Goal: Navigation & Orientation: Find specific page/section

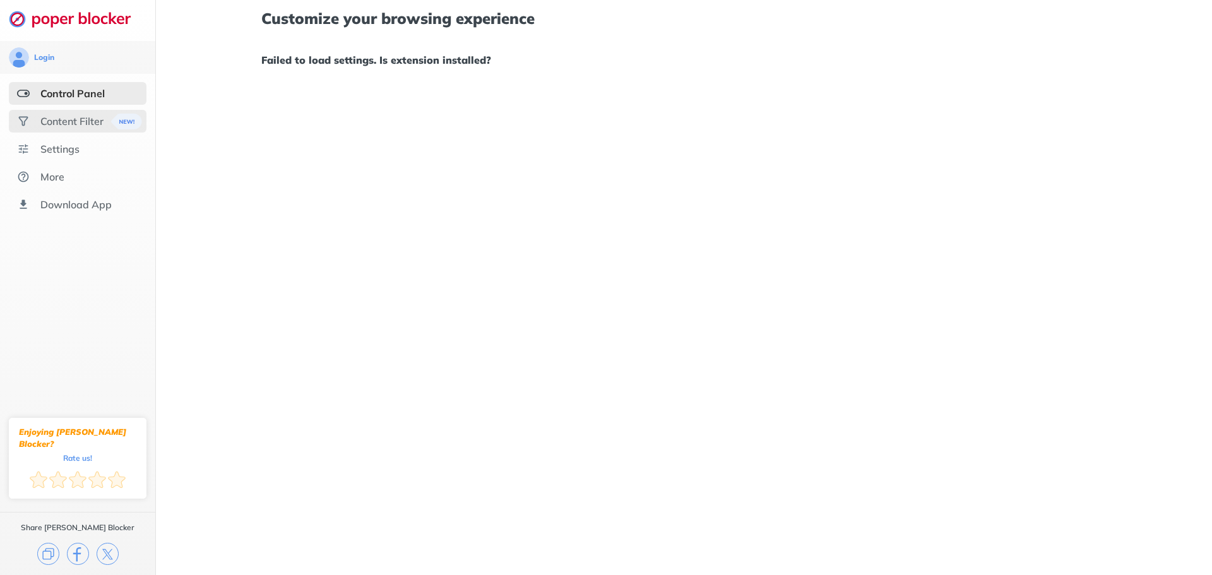
click at [60, 112] on div "Content Filter" at bounding box center [78, 121] width 138 height 23
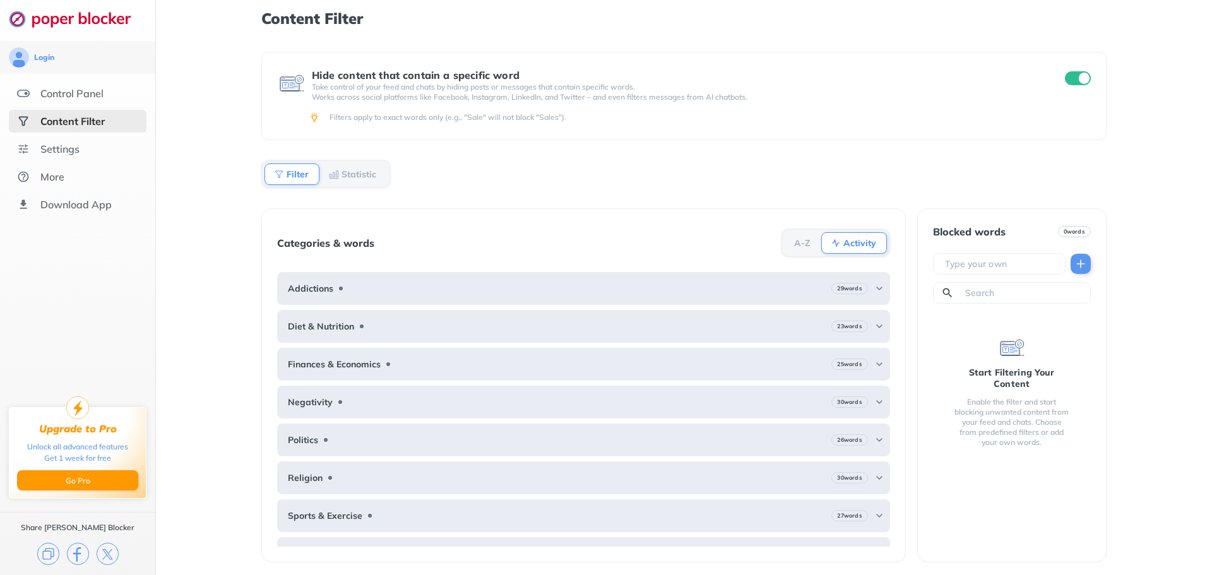
click at [62, 95] on div "Control Panel" at bounding box center [71, 93] width 63 height 13
